Goal: Task Accomplishment & Management: Complete application form

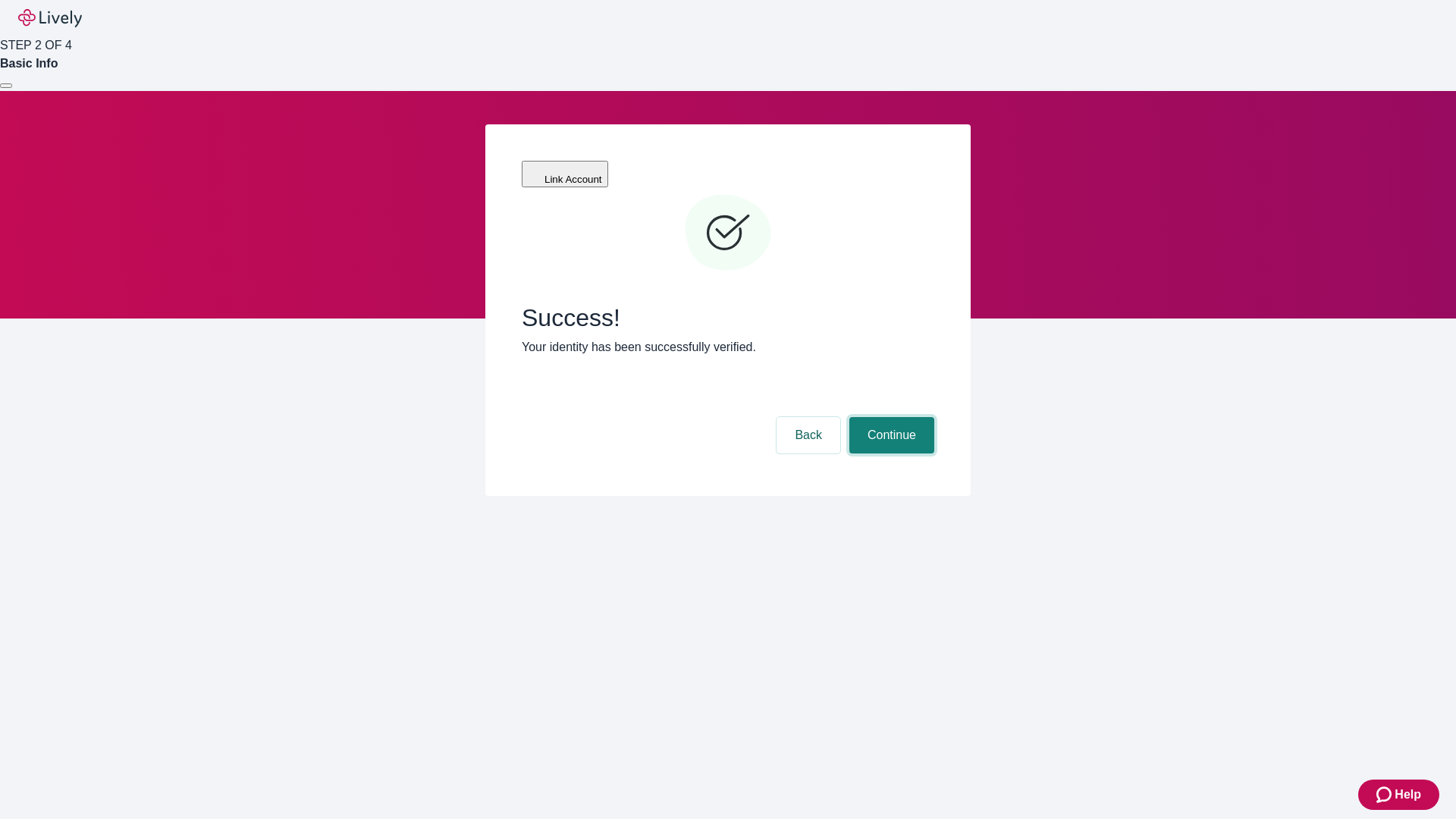
click at [889, 417] on button "Continue" at bounding box center [892, 435] width 85 height 36
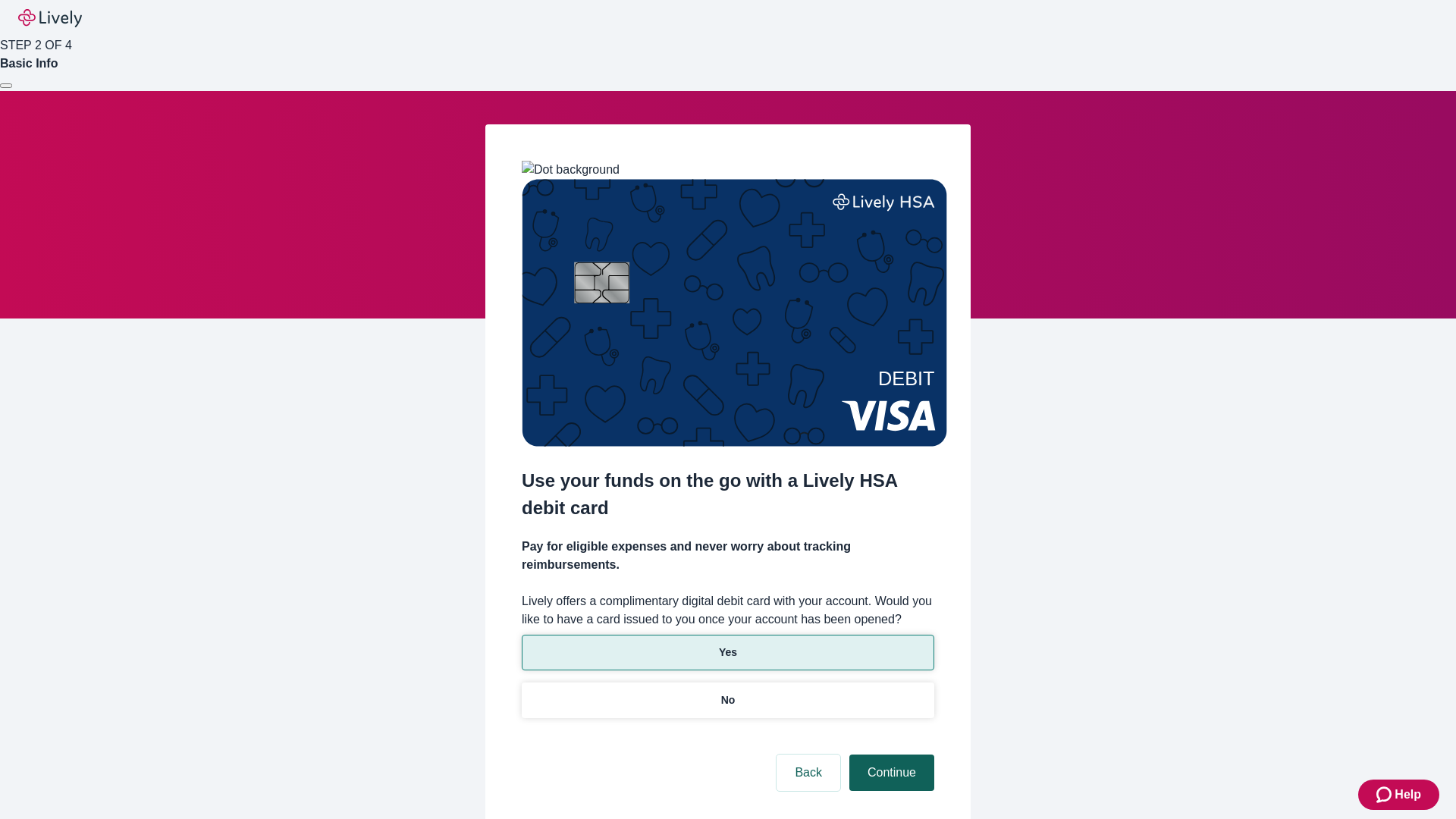
click at [728, 645] on p "Yes" at bounding box center [728, 653] width 18 height 16
click at [889, 754] on button "Continue" at bounding box center [892, 772] width 85 height 36
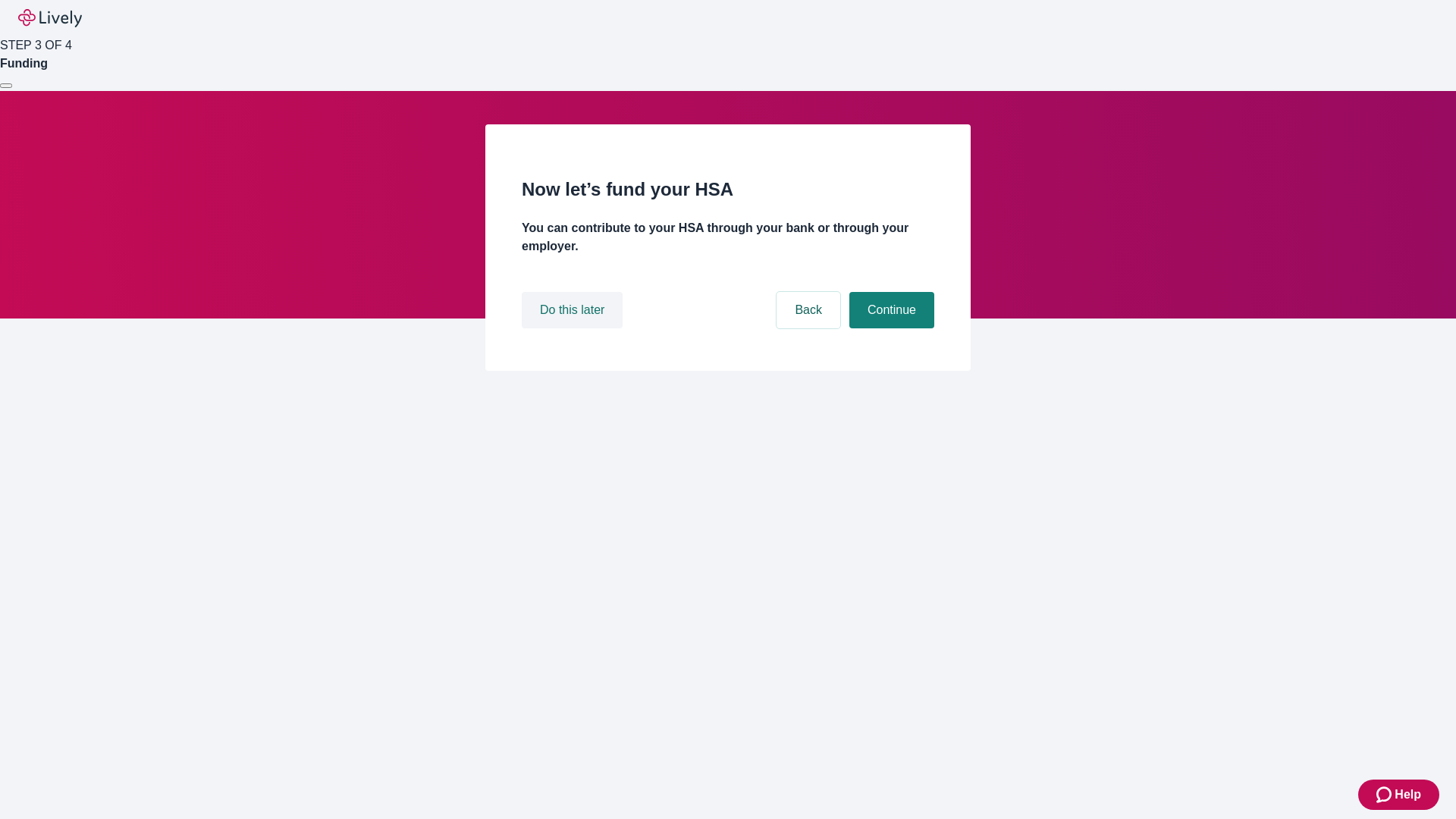
click at [574, 329] on button "Do this later" at bounding box center [572, 310] width 101 height 36
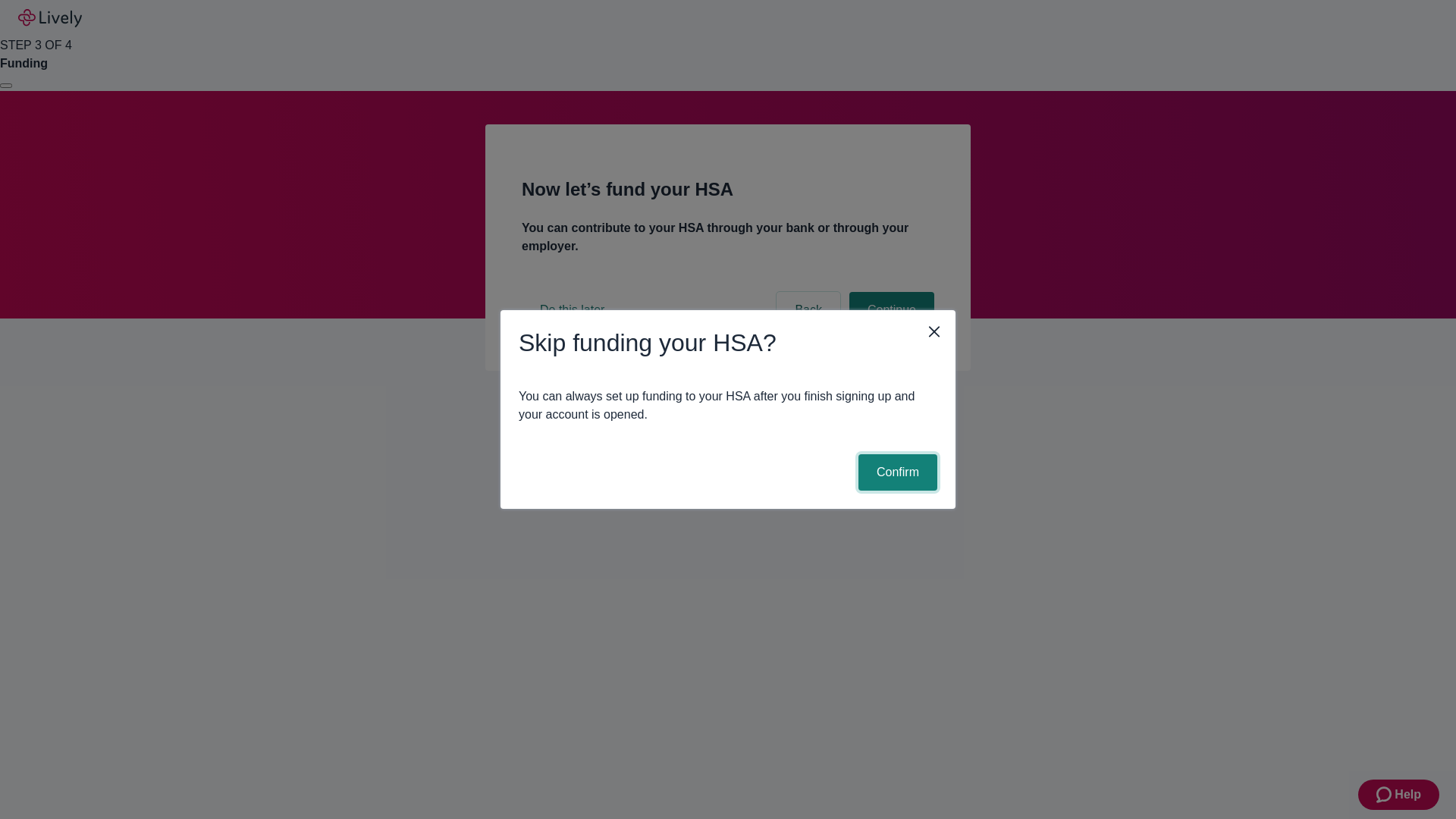
click at [895, 473] on button "Confirm" at bounding box center [897, 472] width 79 height 36
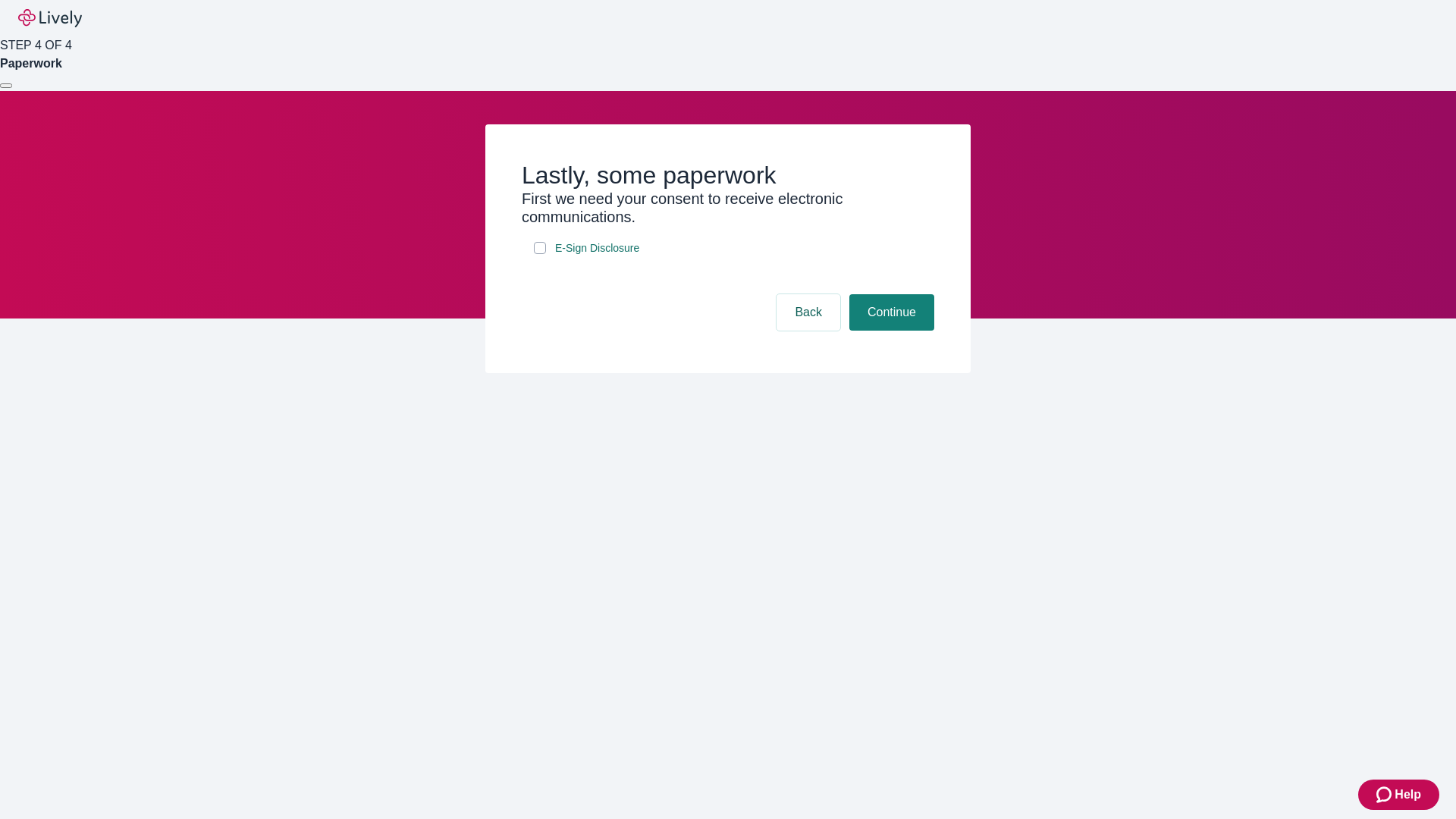
click at [540, 254] on input "E-Sign Disclosure" at bounding box center [540, 248] width 12 height 12
checkbox input "true"
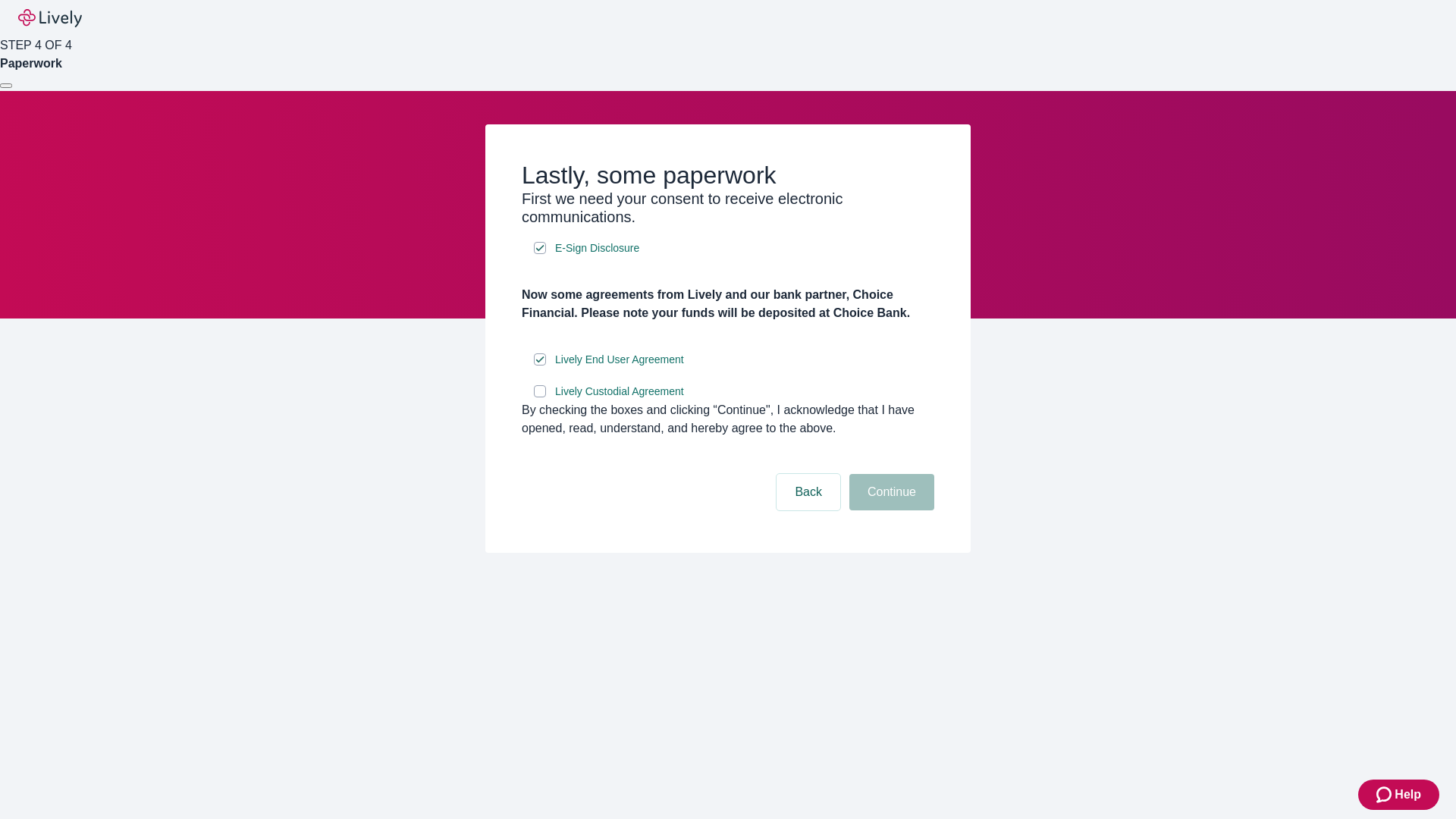
click at [540, 397] on input "Lively Custodial Agreement" at bounding box center [540, 392] width 12 height 12
checkbox input "true"
click at [889, 511] on button "Continue" at bounding box center [892, 492] width 85 height 36
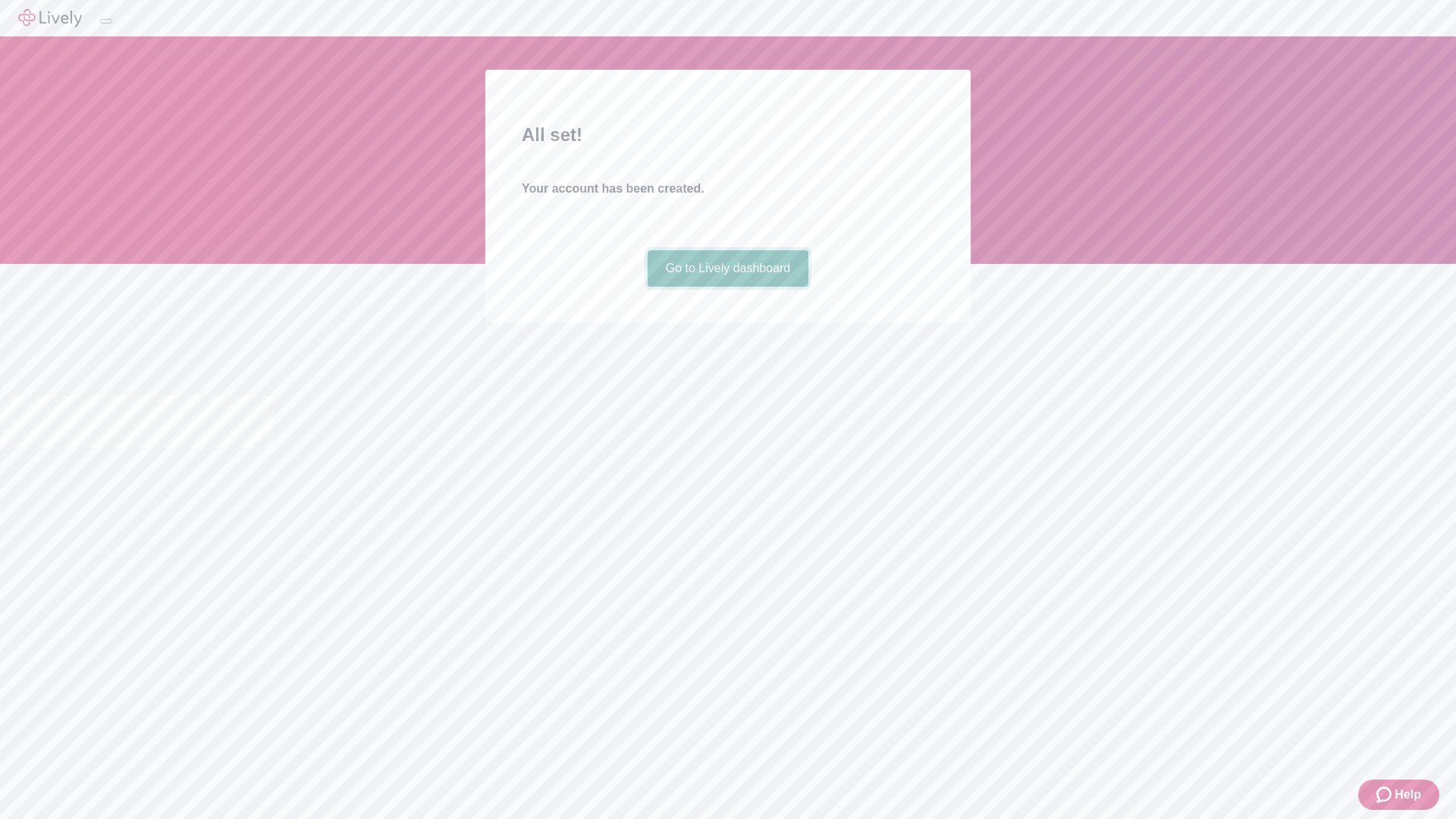
click at [728, 287] on link "Go to Lively dashboard" at bounding box center [728, 268] width 162 height 36
